Goal: Transaction & Acquisition: Purchase product/service

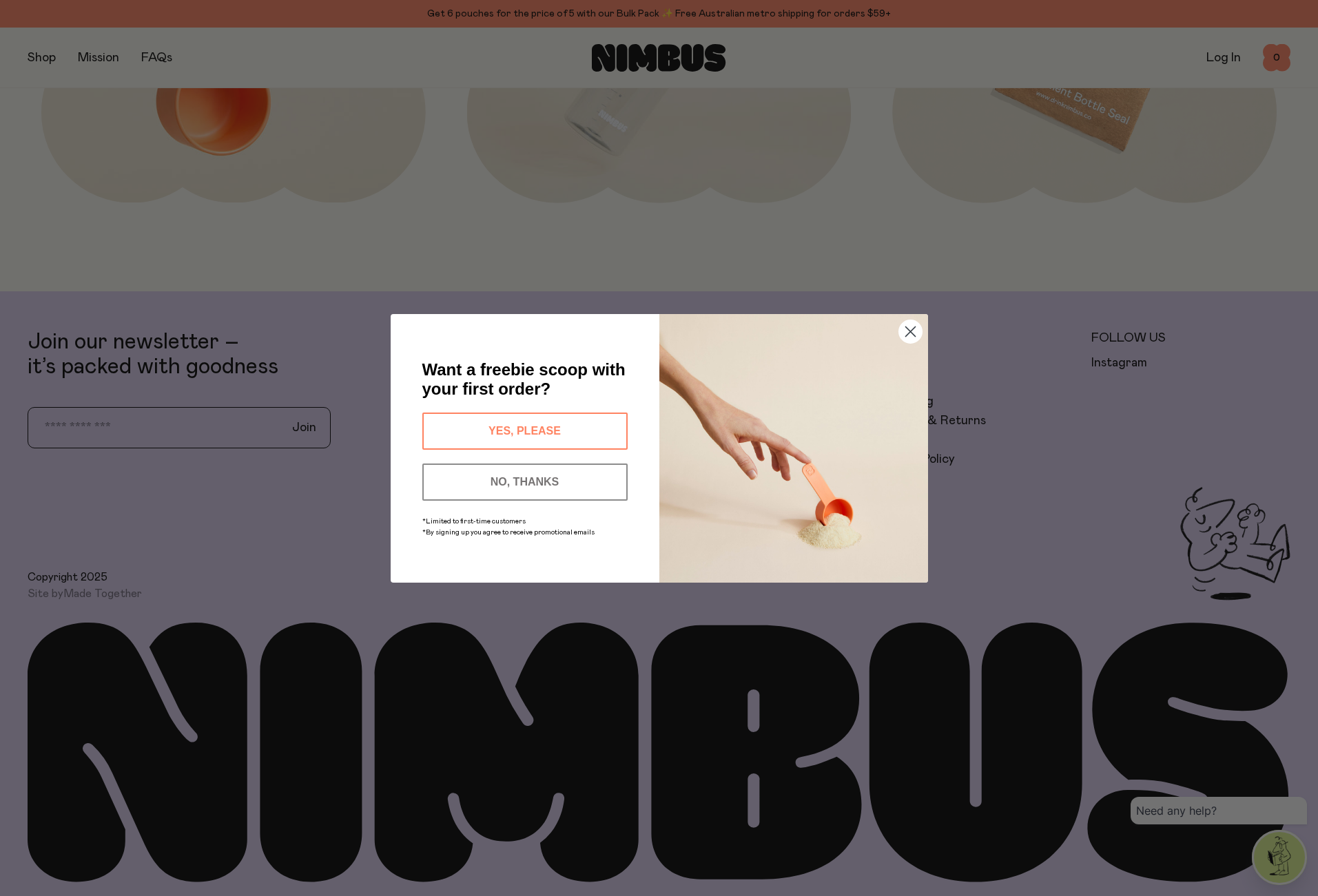
scroll to position [2201, 0]
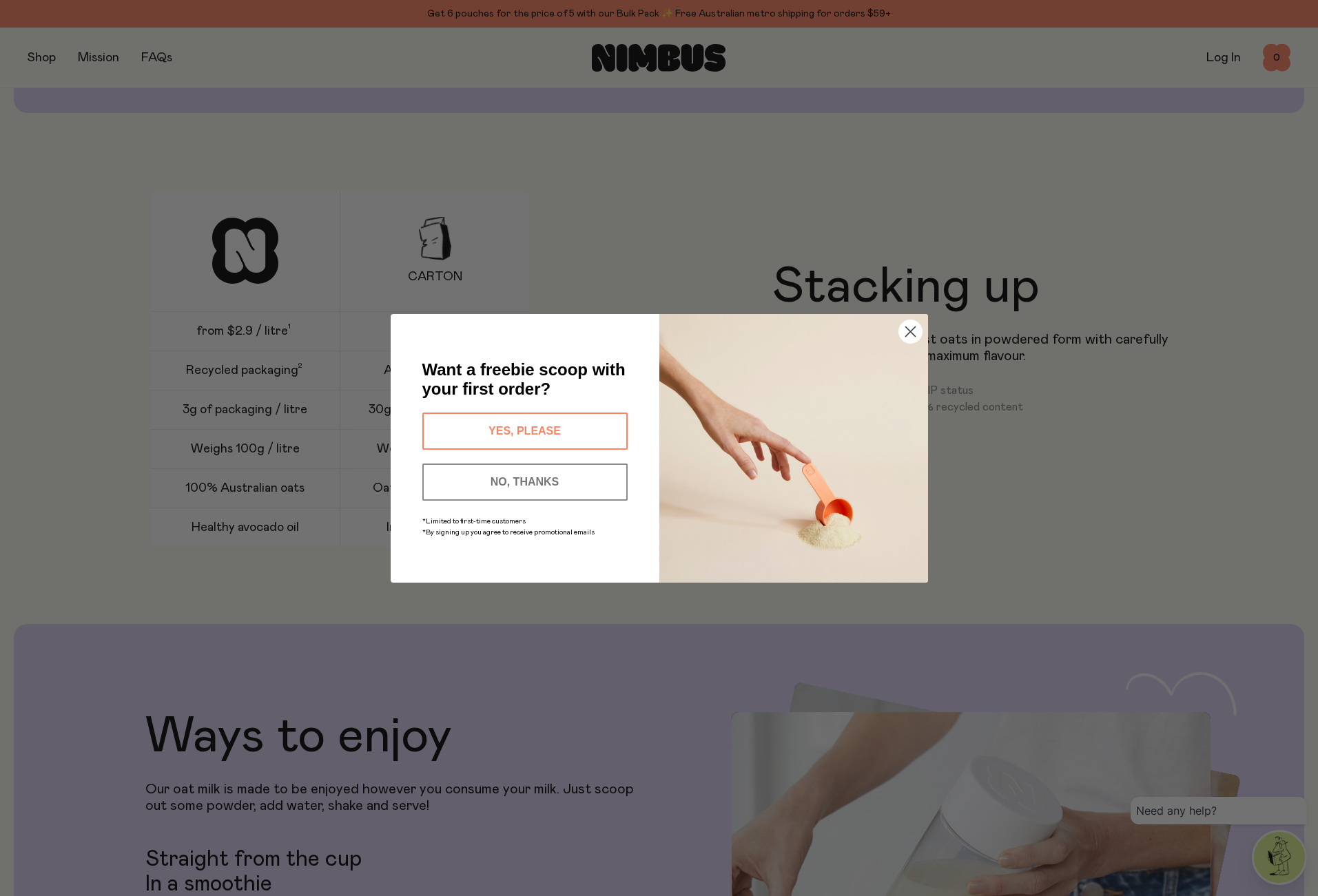
click at [539, 483] on button "NO, THANKS" at bounding box center [525, 482] width 205 height 37
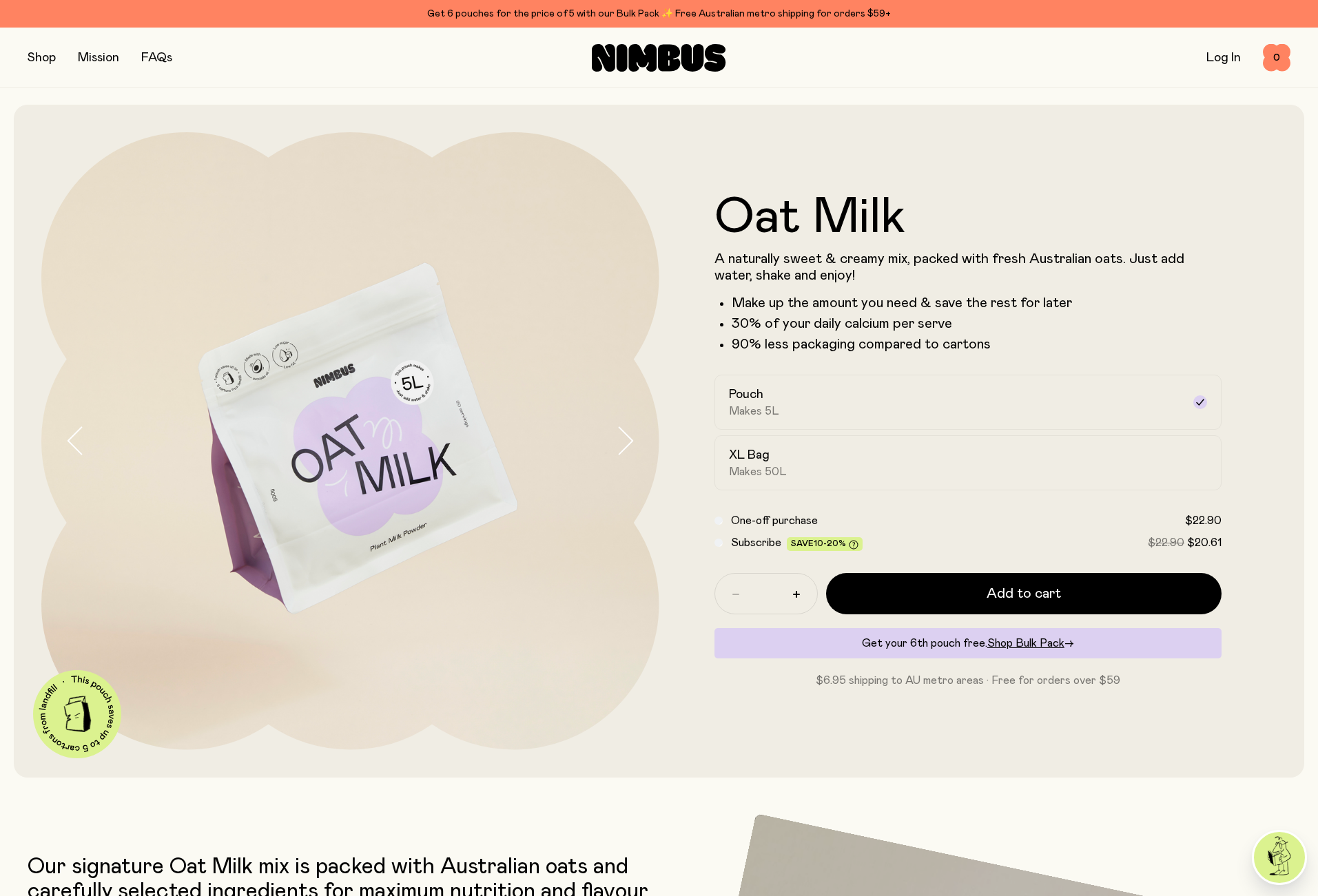
scroll to position [0, 0]
click at [805, 448] on div "XL Bag Makes 50L" at bounding box center [956, 463] width 454 height 32
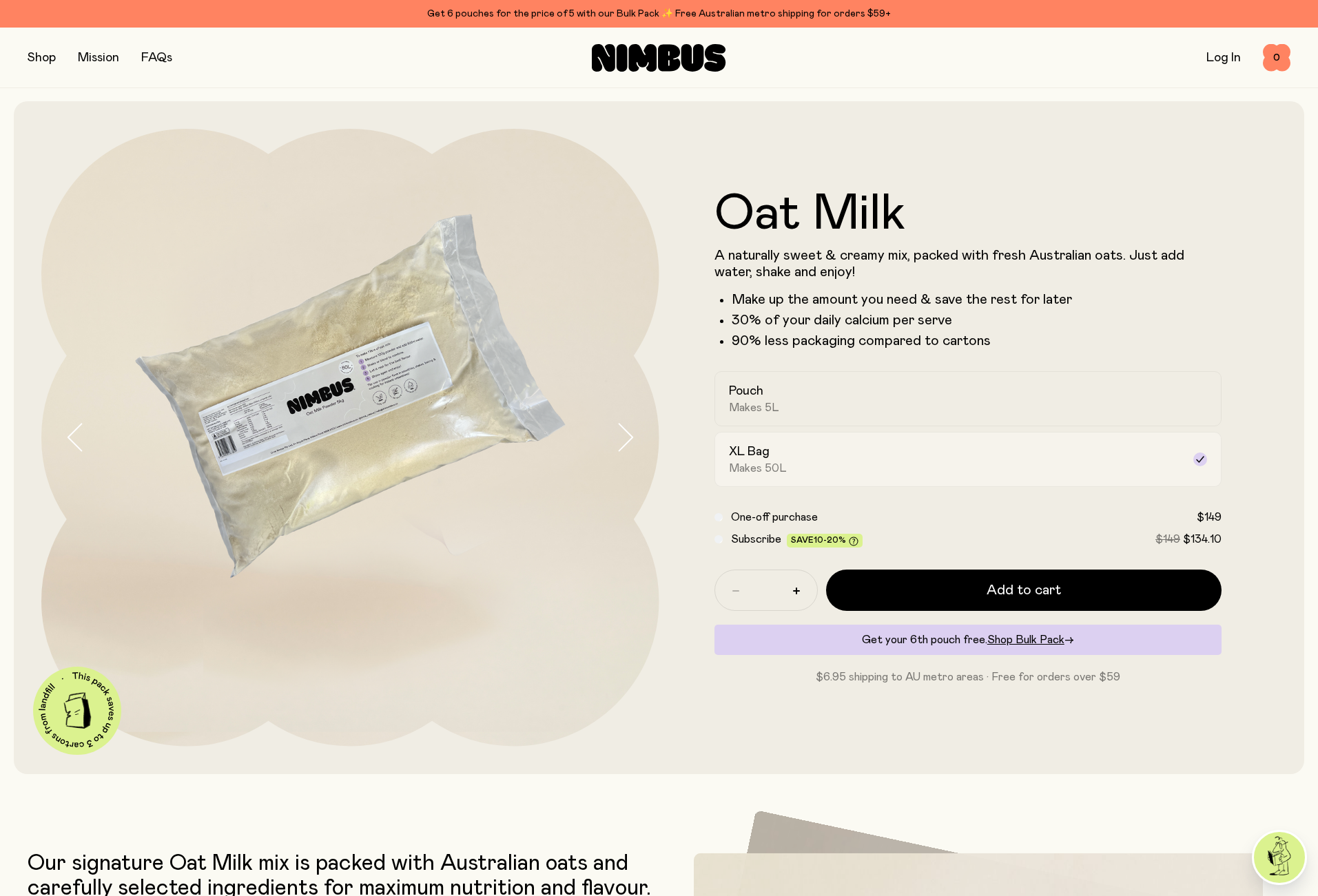
scroll to position [4, 0]
click at [772, 401] on span "Makes 5L" at bounding box center [754, 407] width 50 height 14
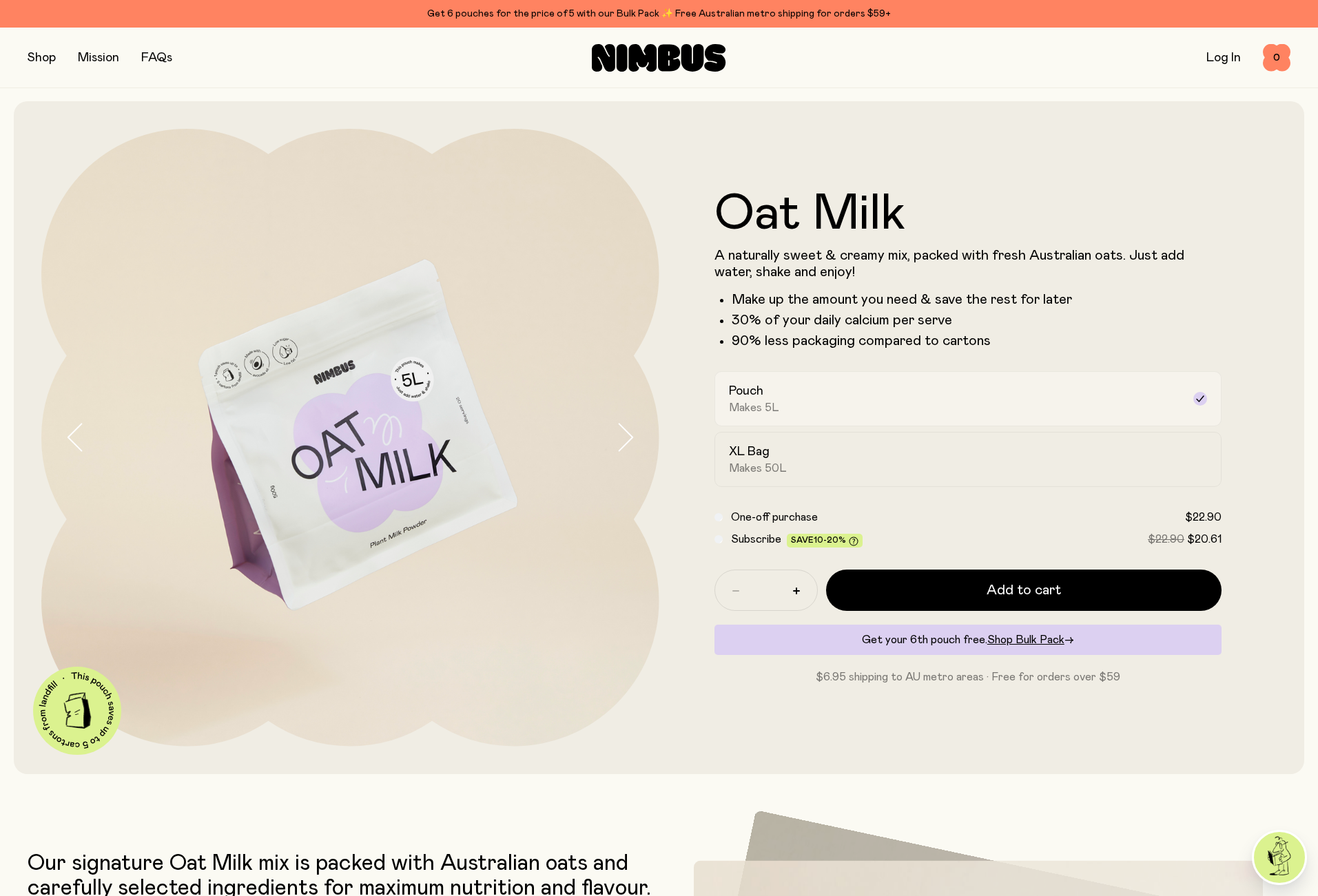
click at [767, 389] on div "Pouch Makes 5L" at bounding box center [956, 399] width 454 height 32
click at [39, 54] on button "button" at bounding box center [41, 58] width 28 height 20
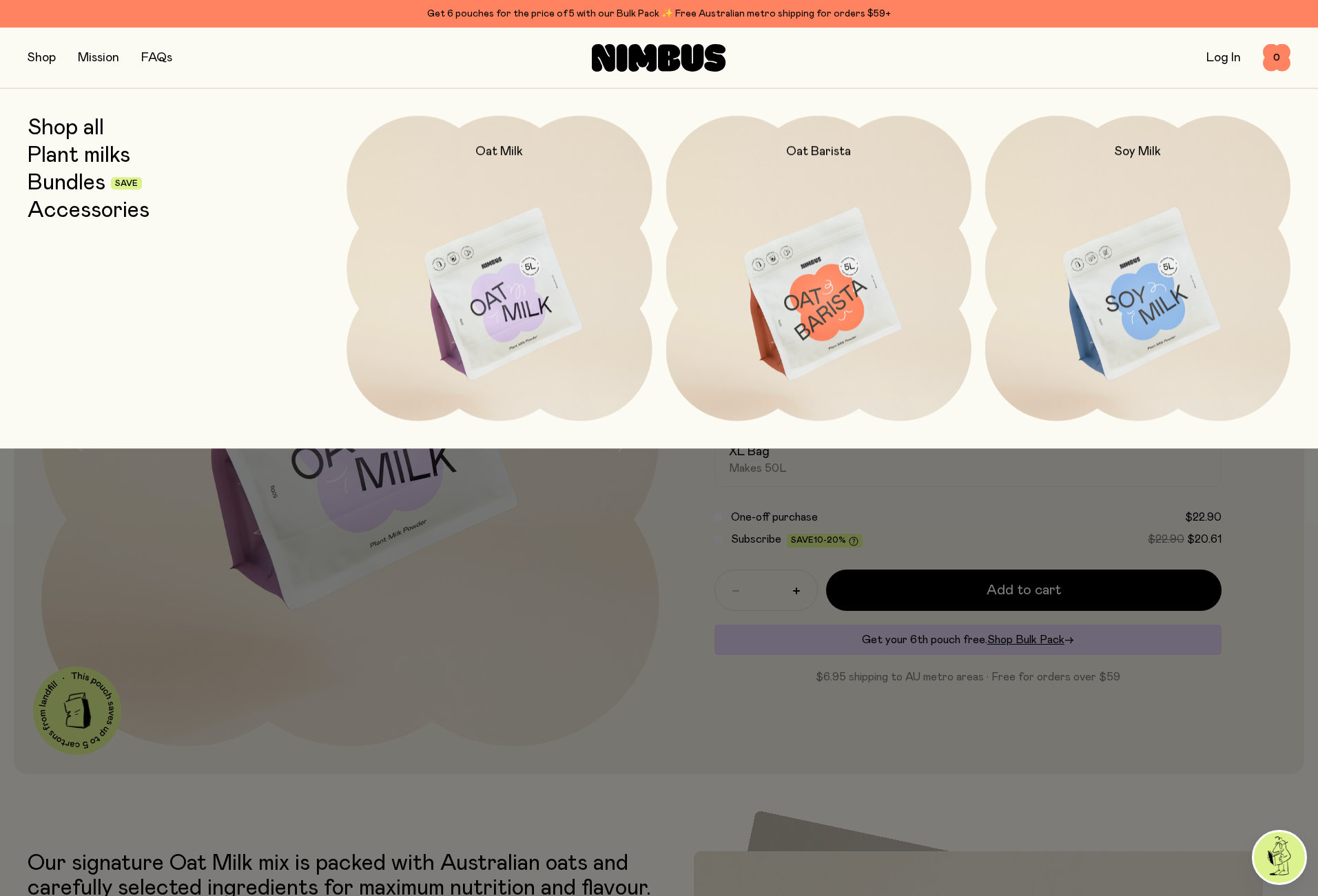
click at [66, 209] on link "Accessories" at bounding box center [88, 211] width 122 height 25
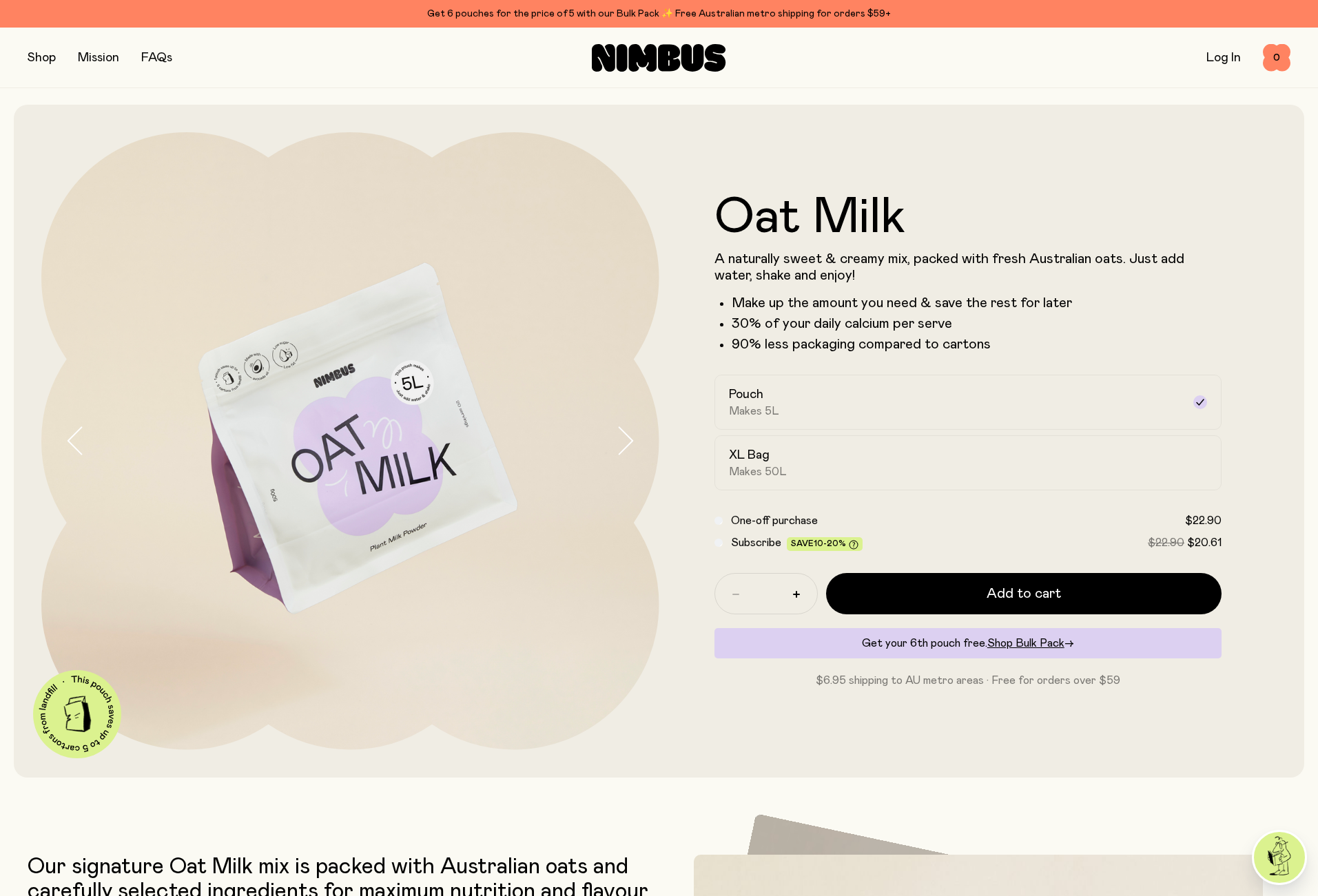
scroll to position [4, 0]
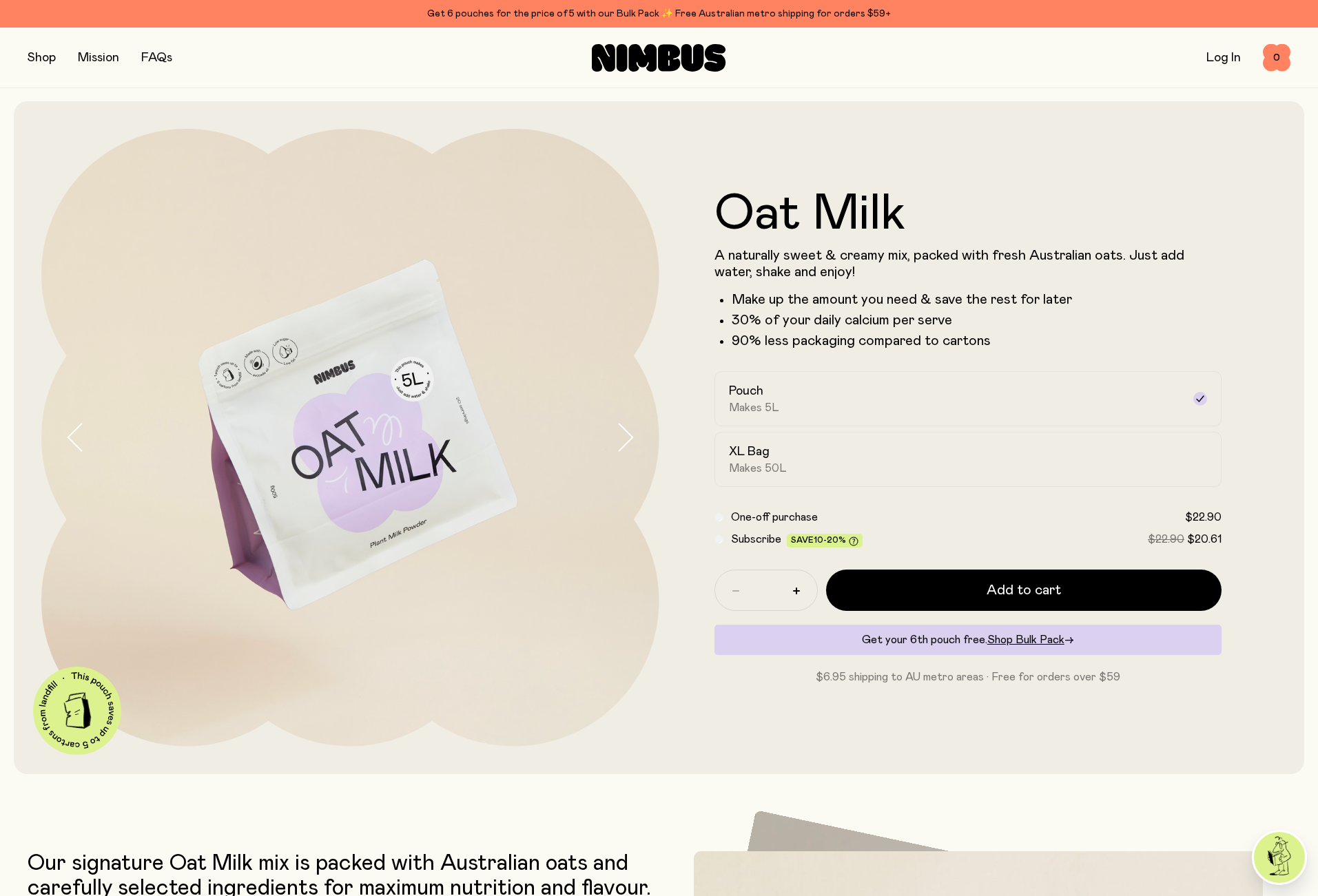
click at [46, 54] on button "button" at bounding box center [41, 58] width 28 height 20
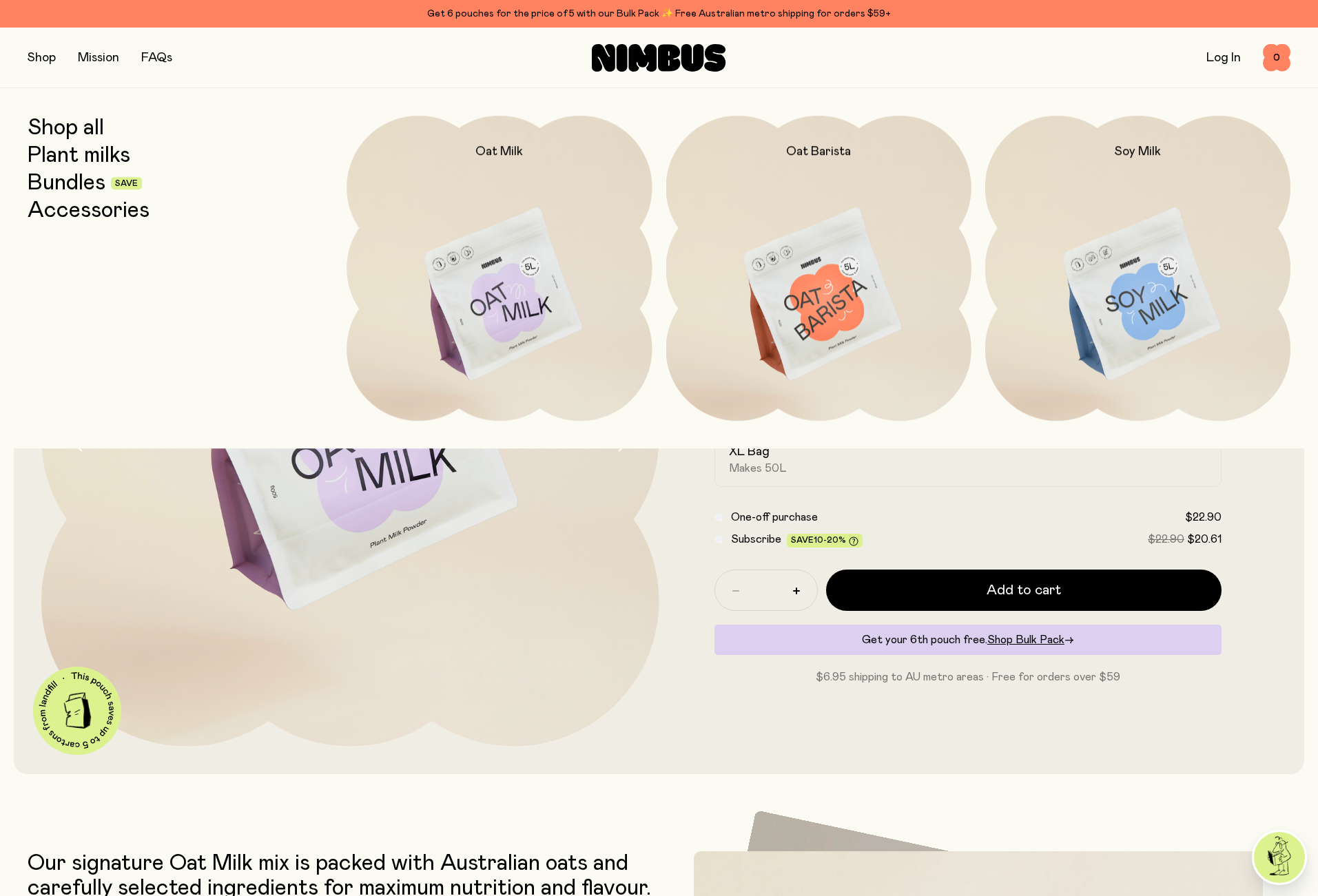
click at [45, 59] on button "button" at bounding box center [41, 58] width 28 height 20
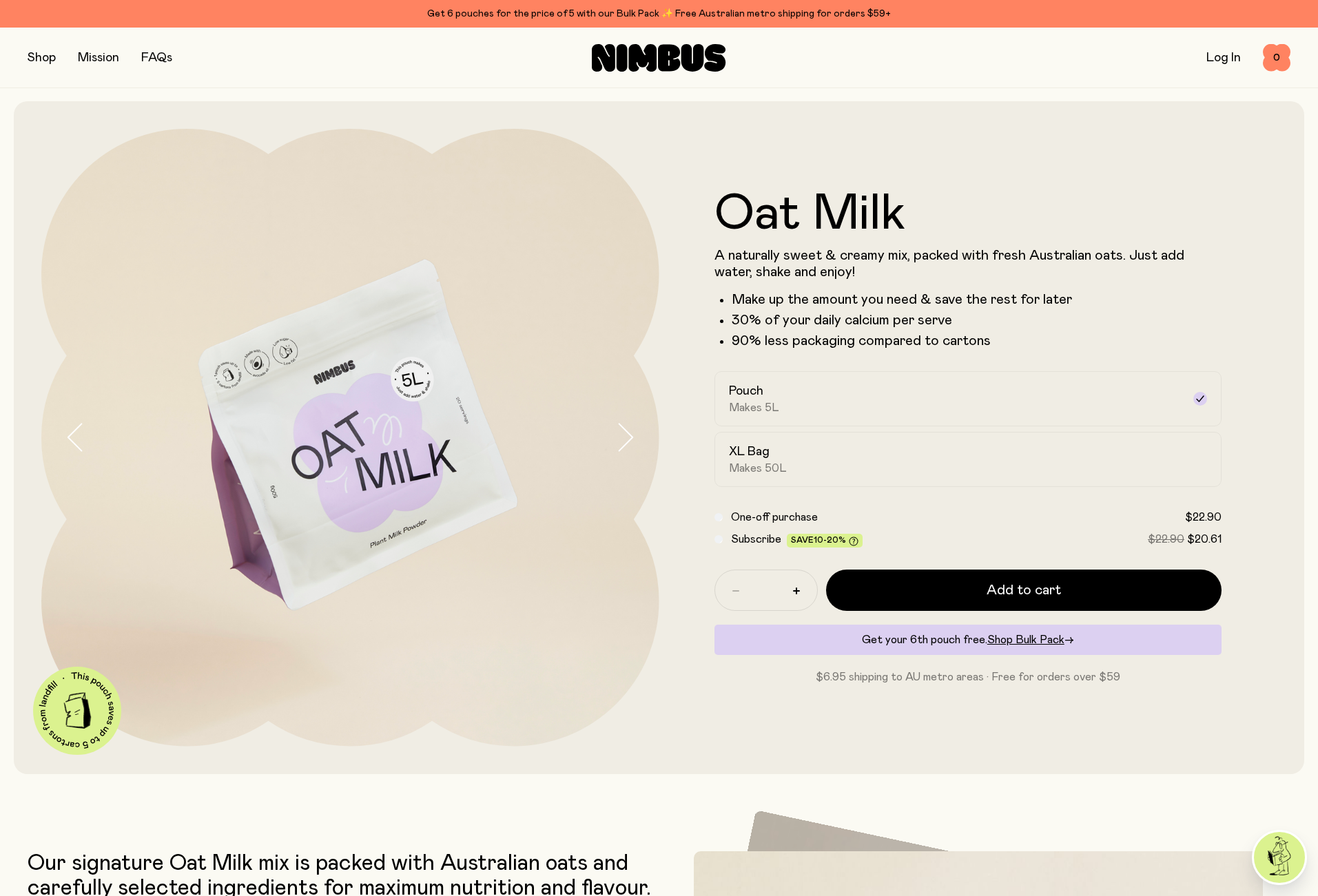
click at [49, 57] on button "button" at bounding box center [41, 58] width 28 height 20
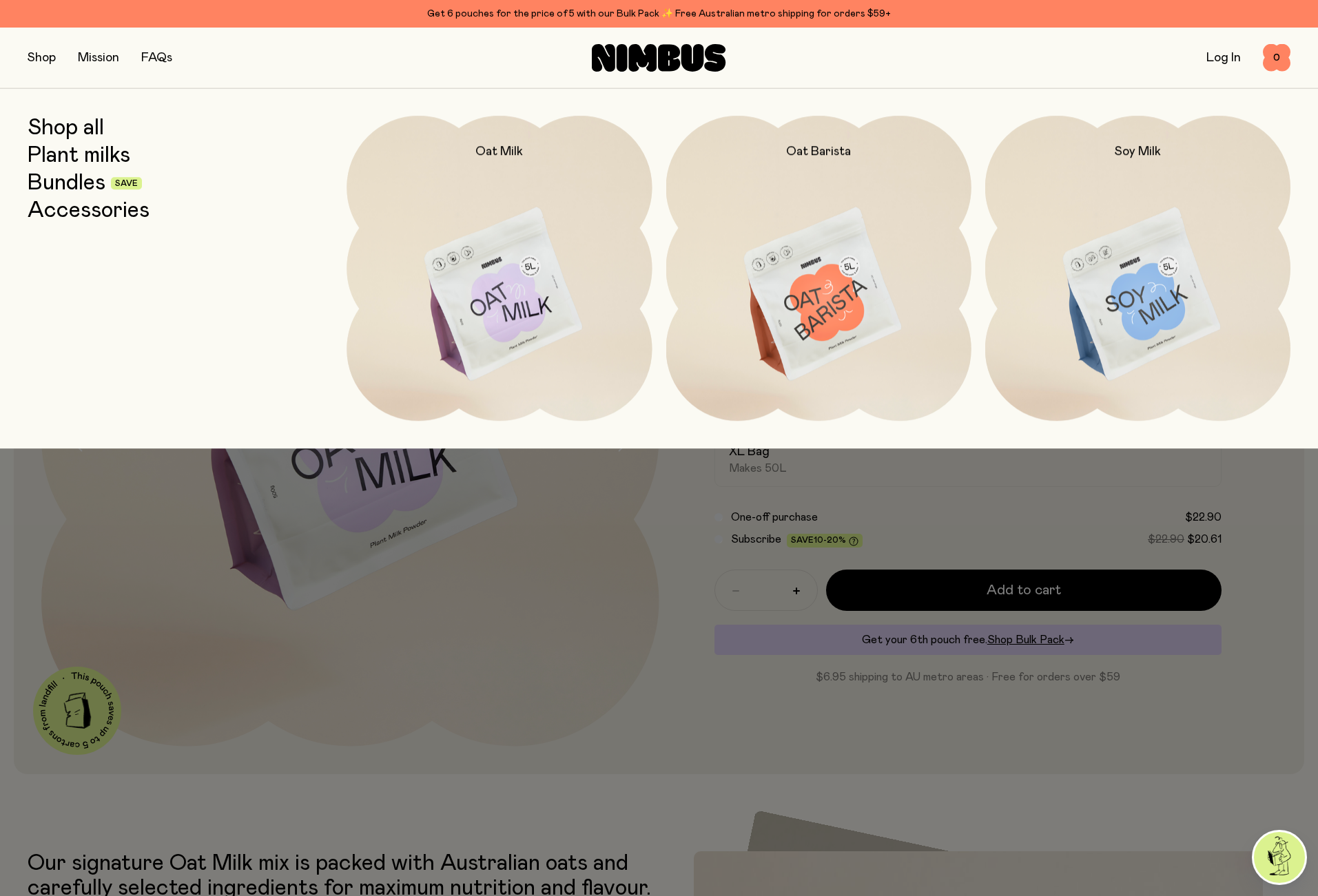
click at [67, 155] on link "Plant milks" at bounding box center [79, 156] width 103 height 25
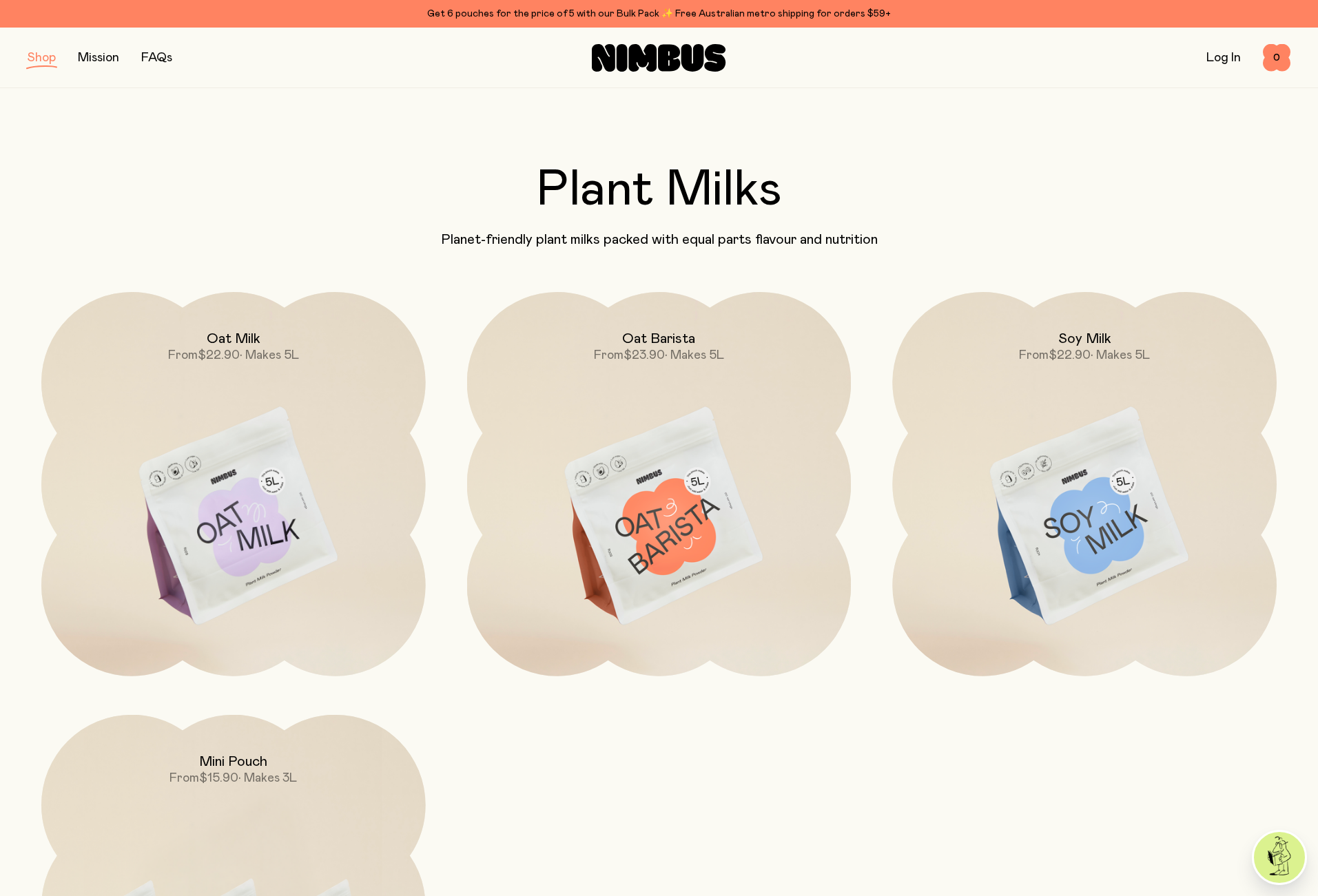
click at [43, 61] on button "button" at bounding box center [41, 58] width 28 height 20
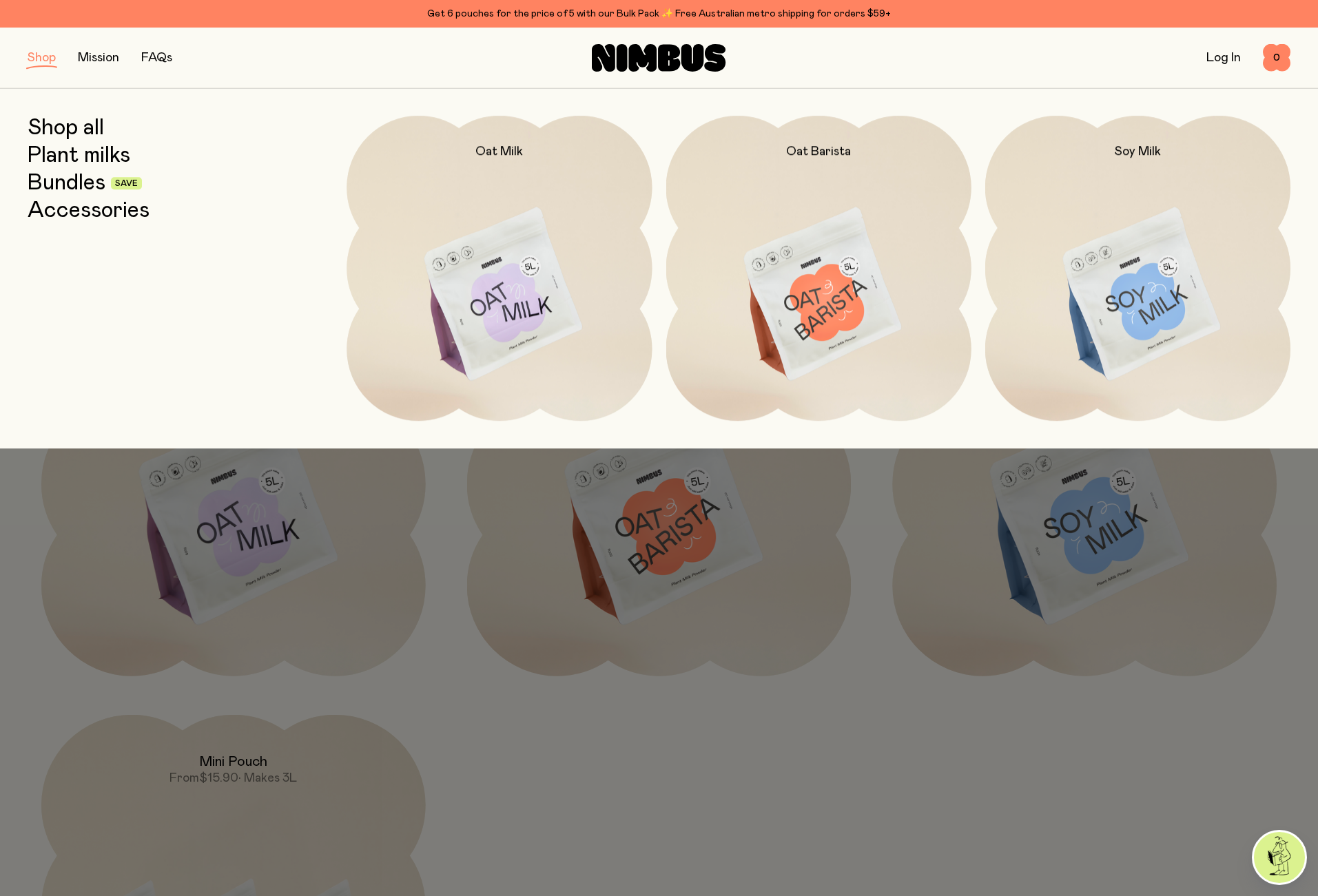
click at [72, 185] on link "Bundles" at bounding box center [66, 183] width 78 height 25
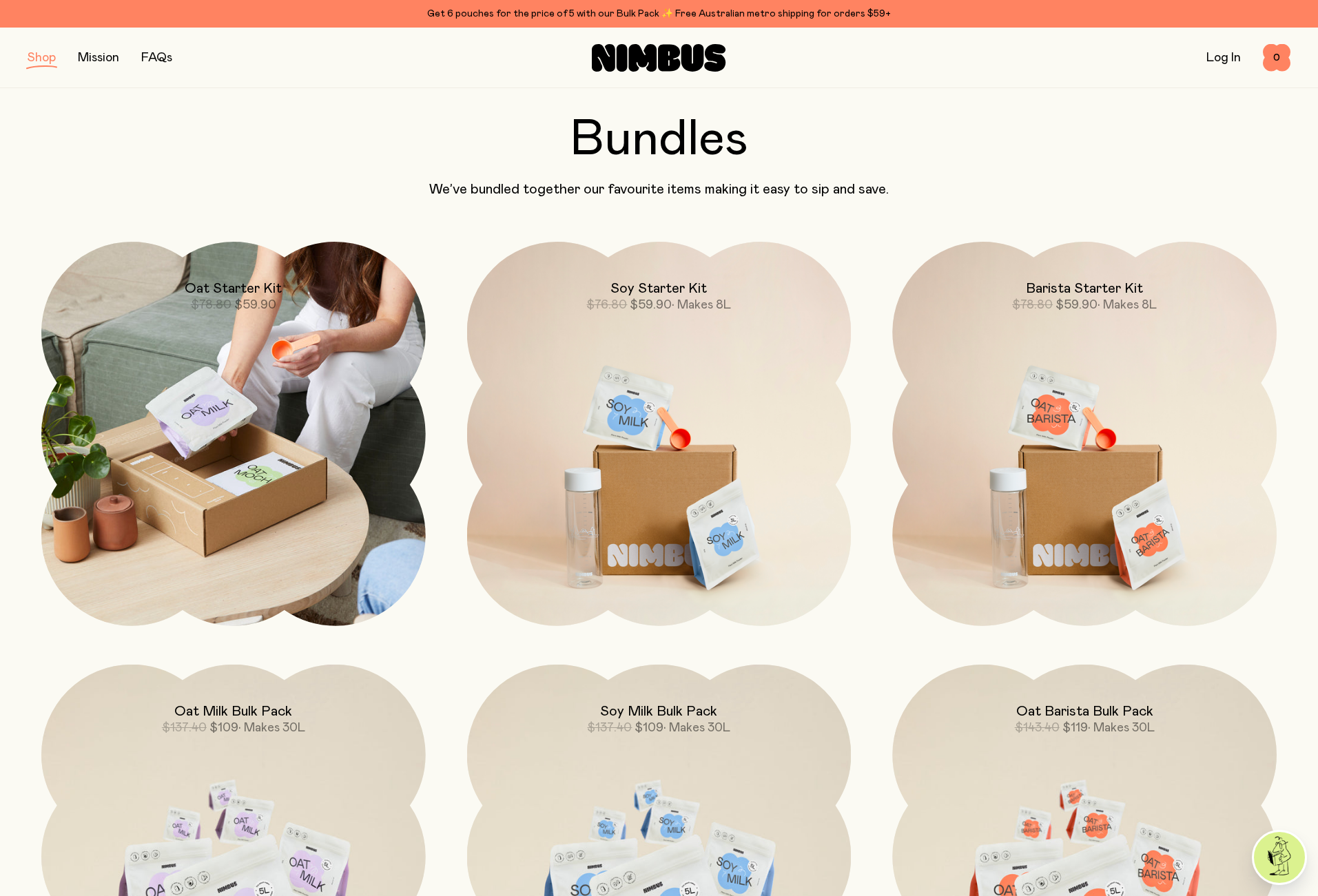
scroll to position [185, 0]
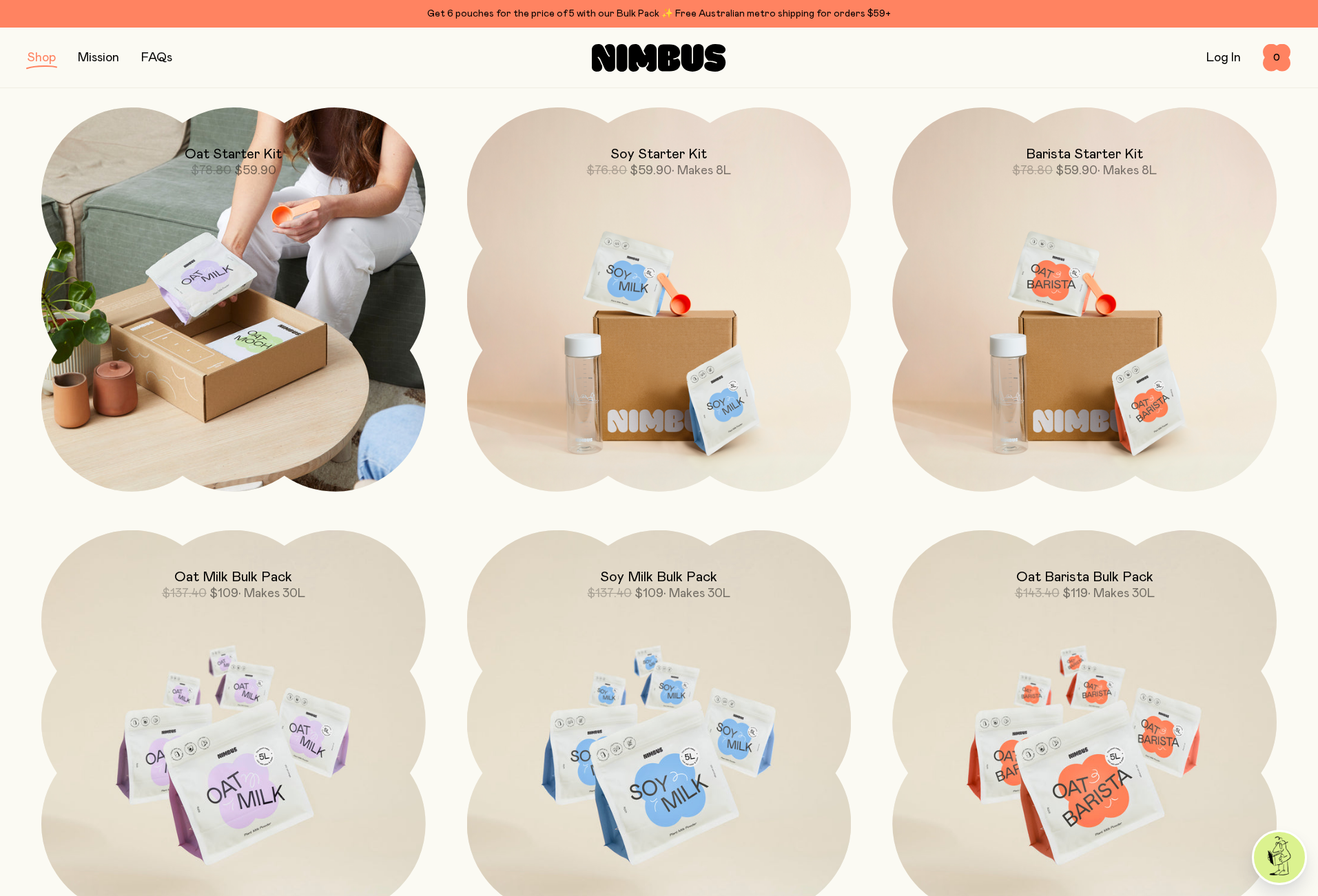
click at [307, 266] on img at bounding box center [233, 299] width 385 height 385
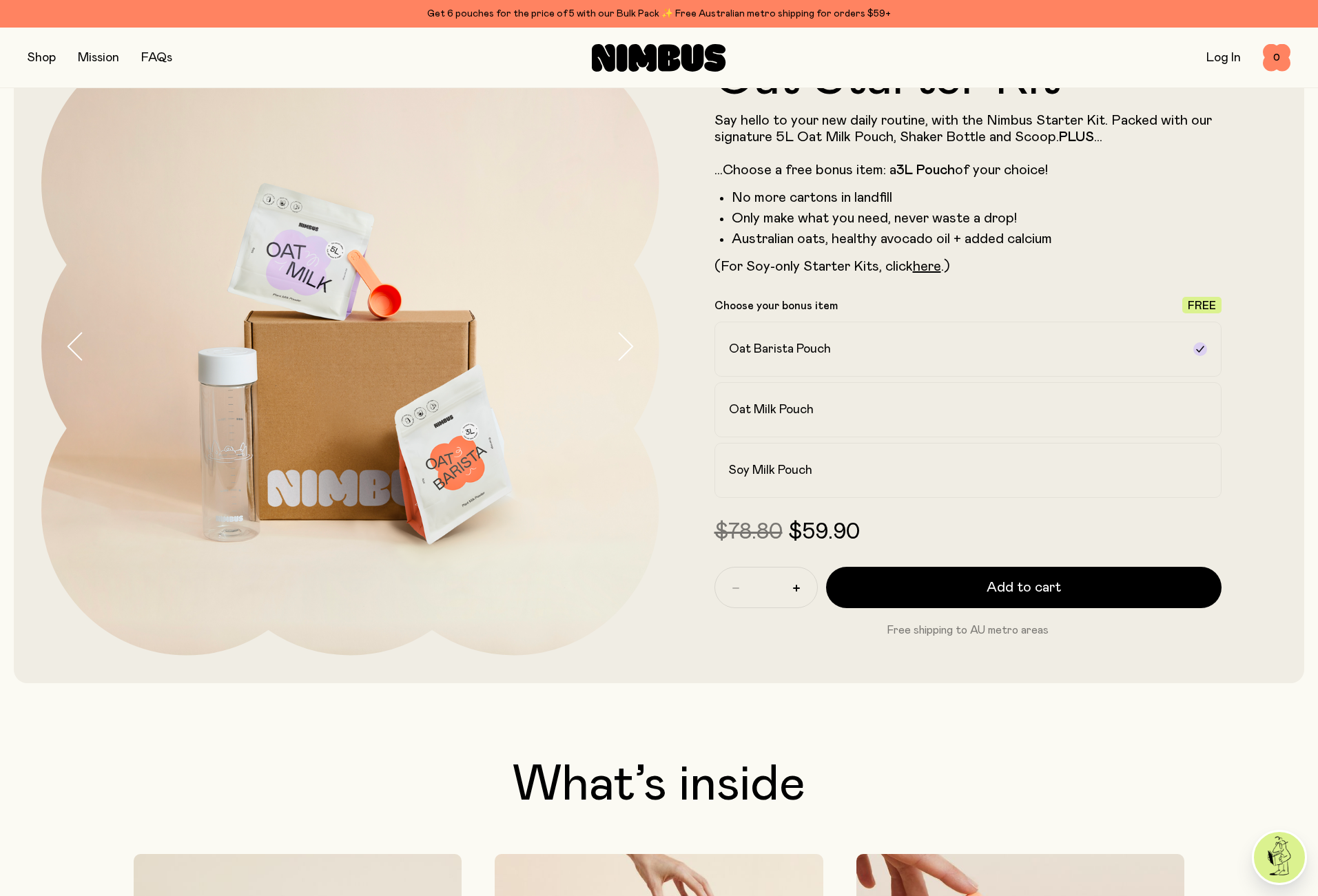
scroll to position [30, 1]
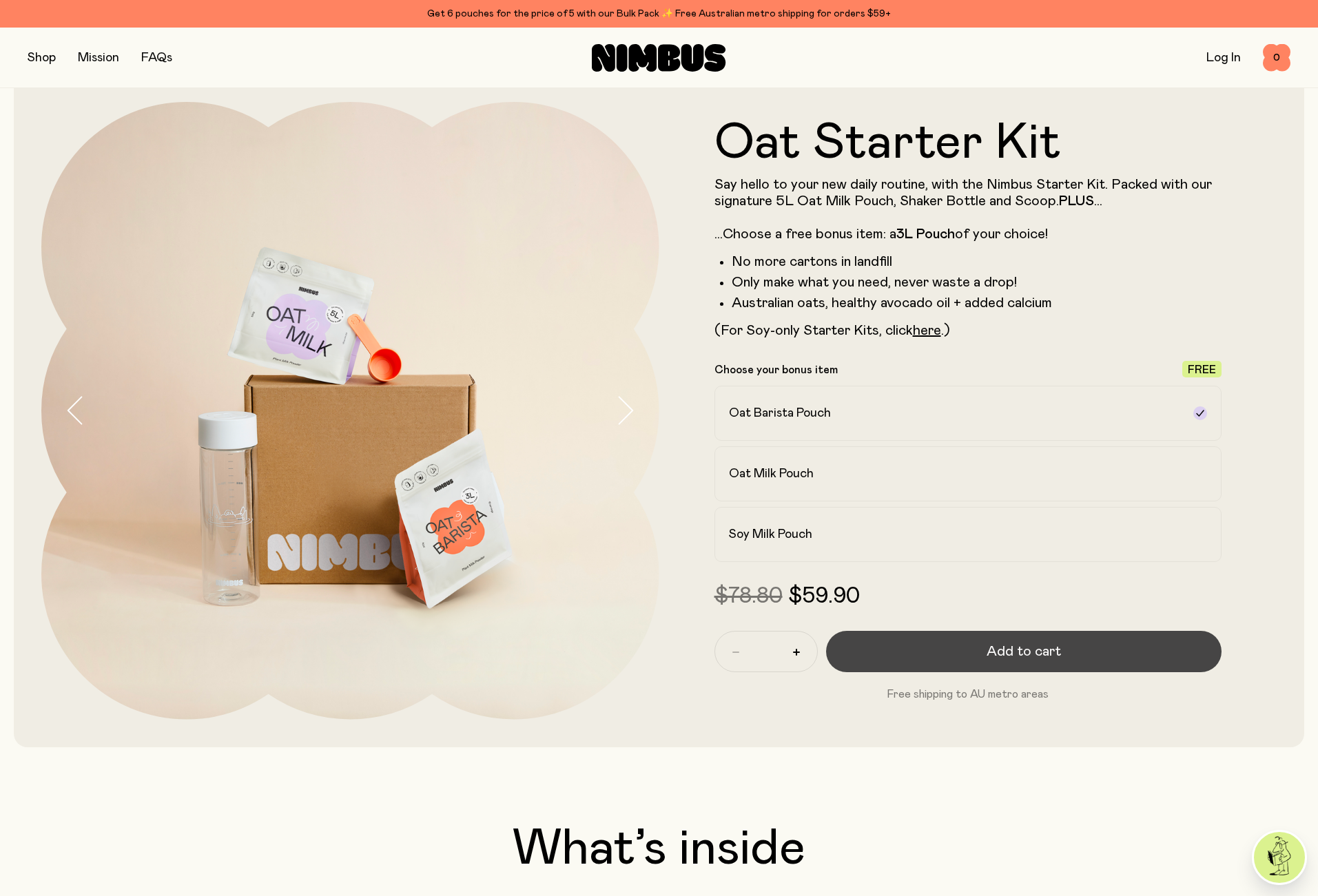
click at [1009, 656] on span "Add to cart" at bounding box center [1024, 651] width 75 height 20
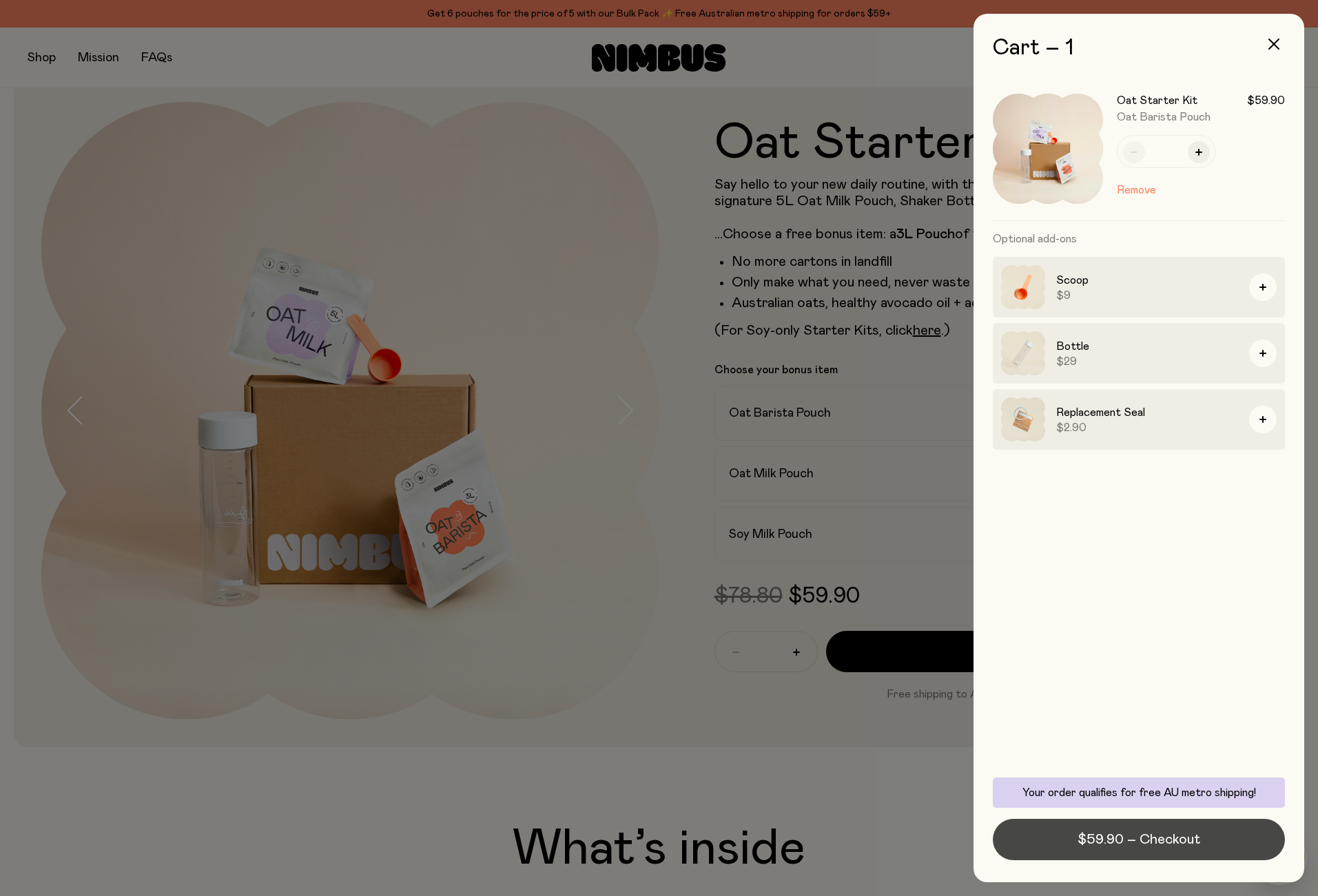
click at [1104, 838] on span "$59.90 – Checkout" at bounding box center [1138, 840] width 122 height 20
